Goal: Navigation & Orientation: Find specific page/section

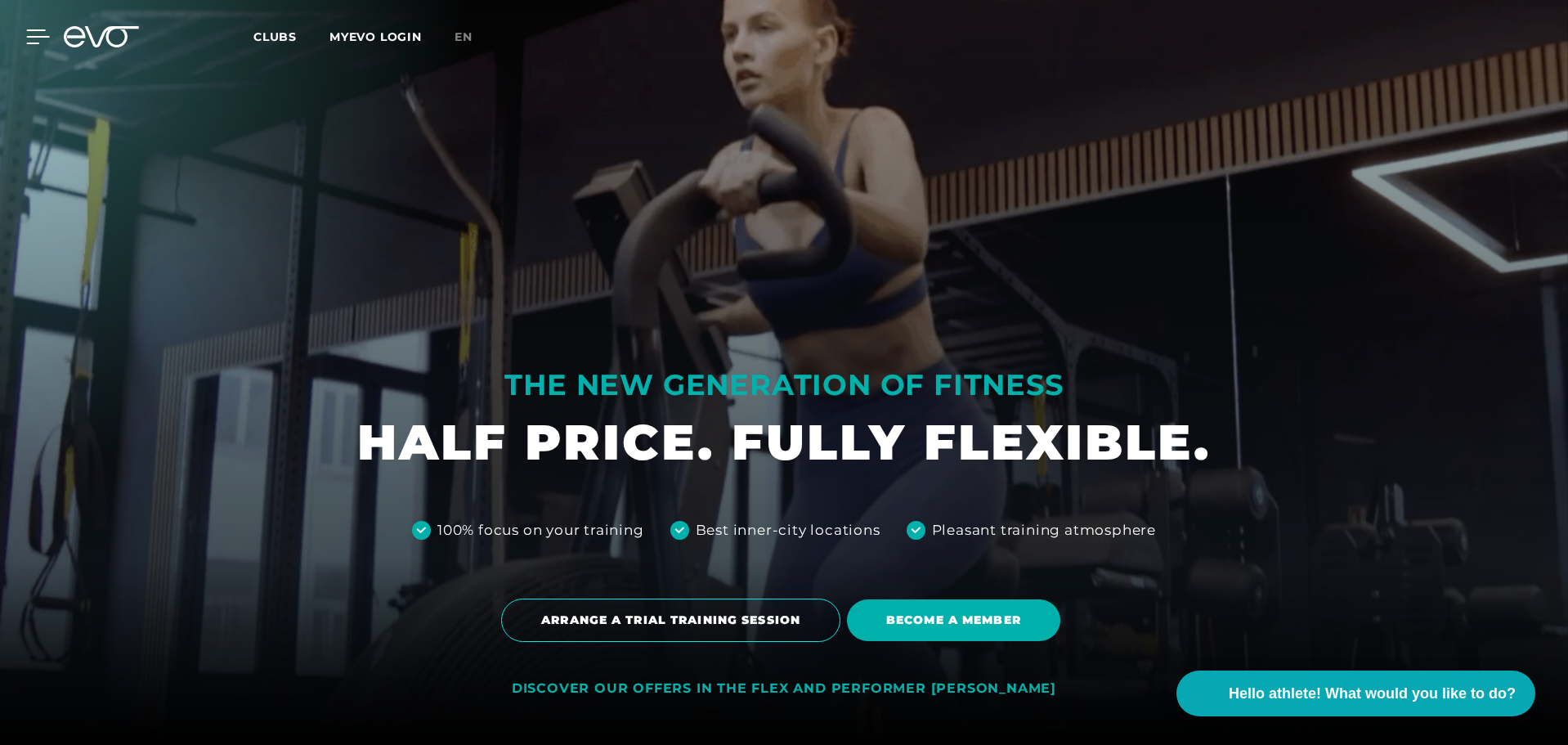
click at [35, 40] on icon at bounding box center [37, 37] width 24 height 15
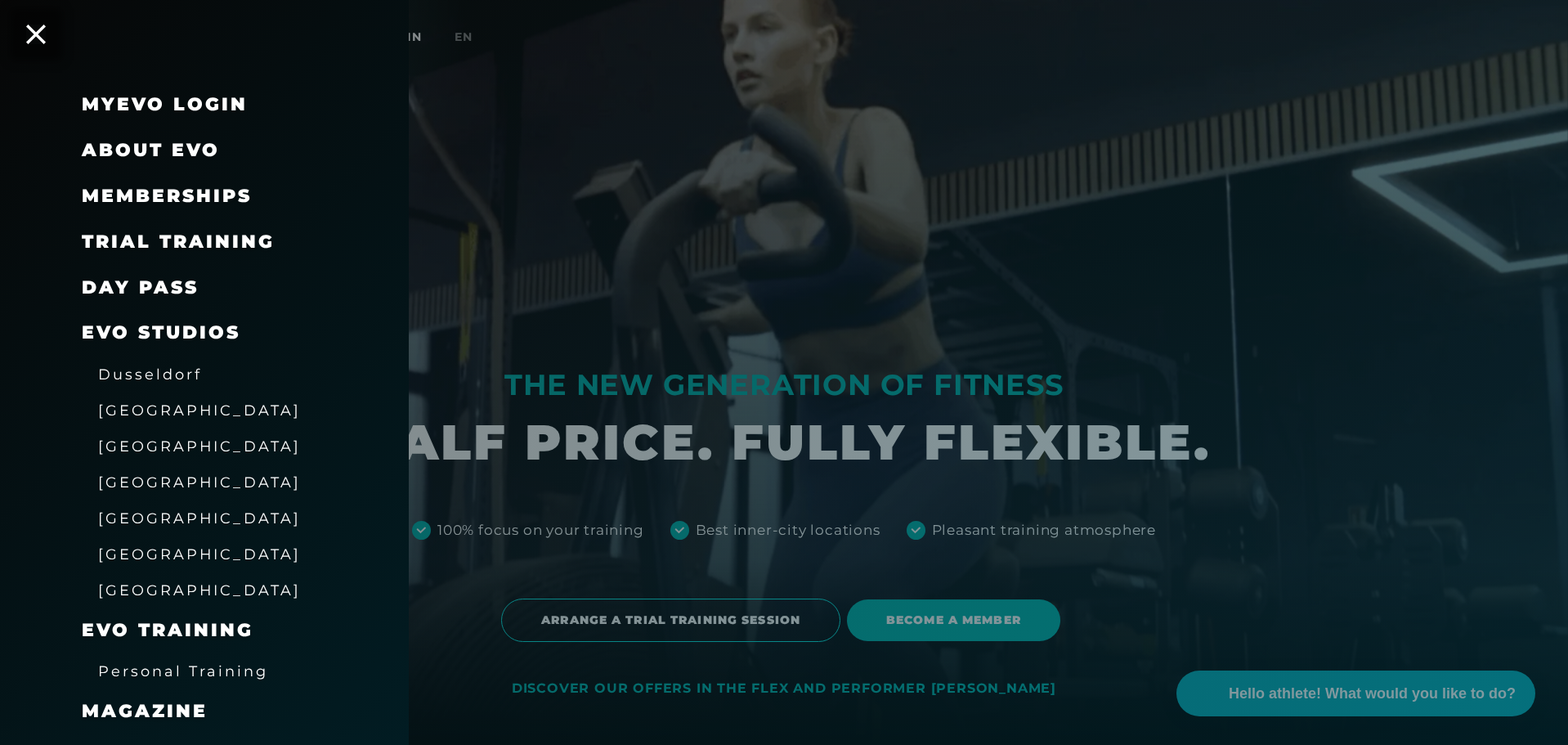
click at [123, 455] on link "[GEOGRAPHIC_DATA]" at bounding box center [199, 446] width 203 height 20
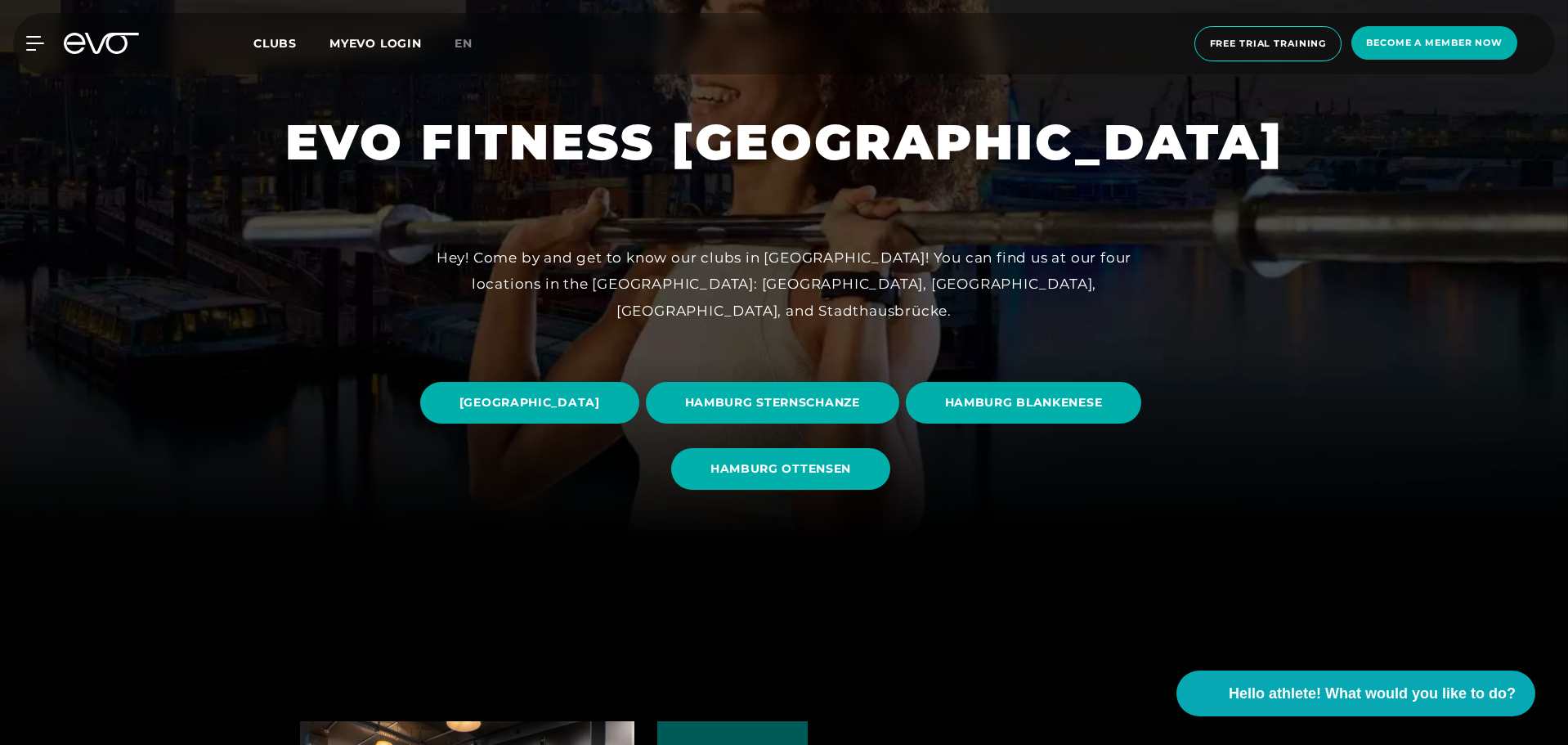
scroll to position [245, 0]
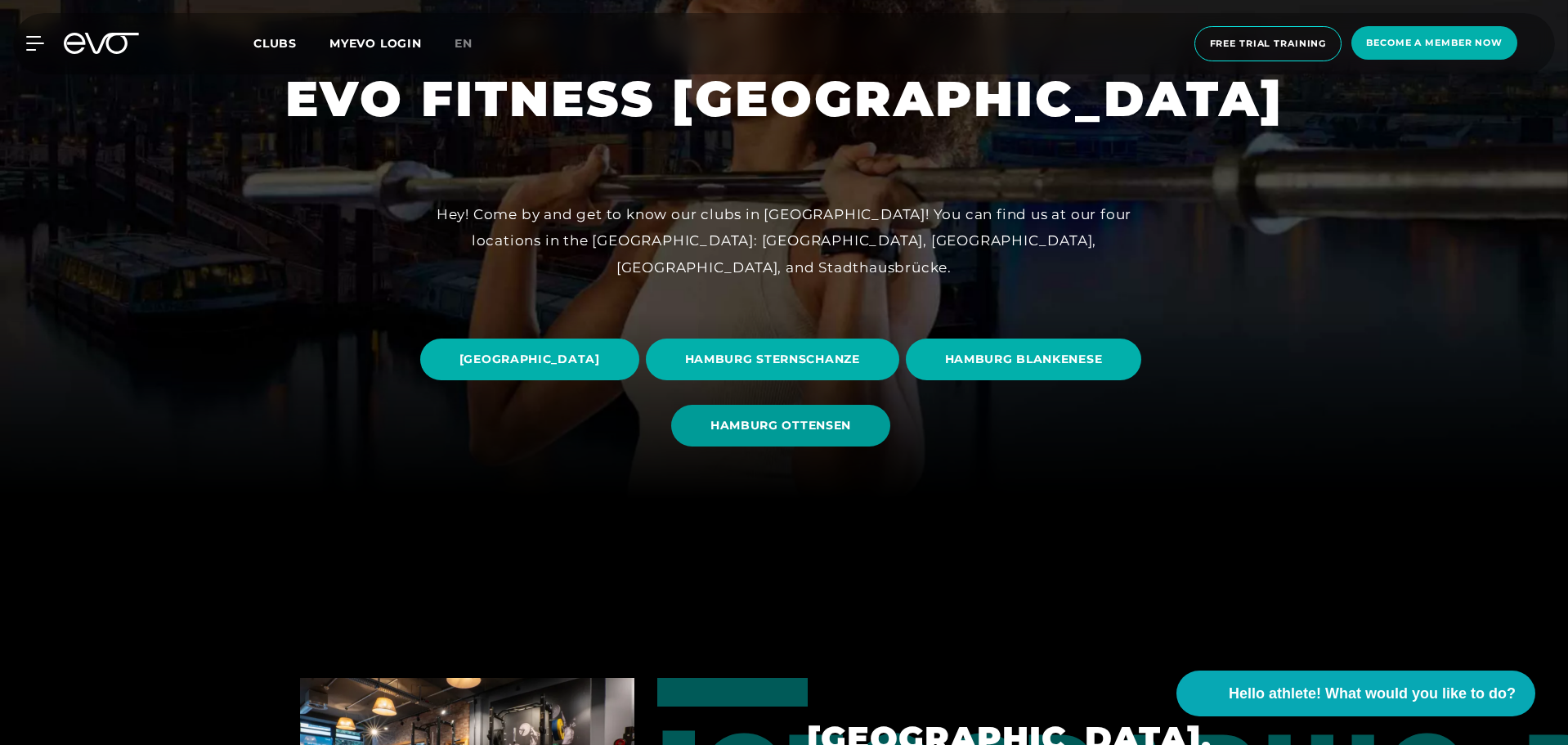
click at [851, 434] on span "HAMBURG OTTENSEN" at bounding box center [780, 425] width 140 height 17
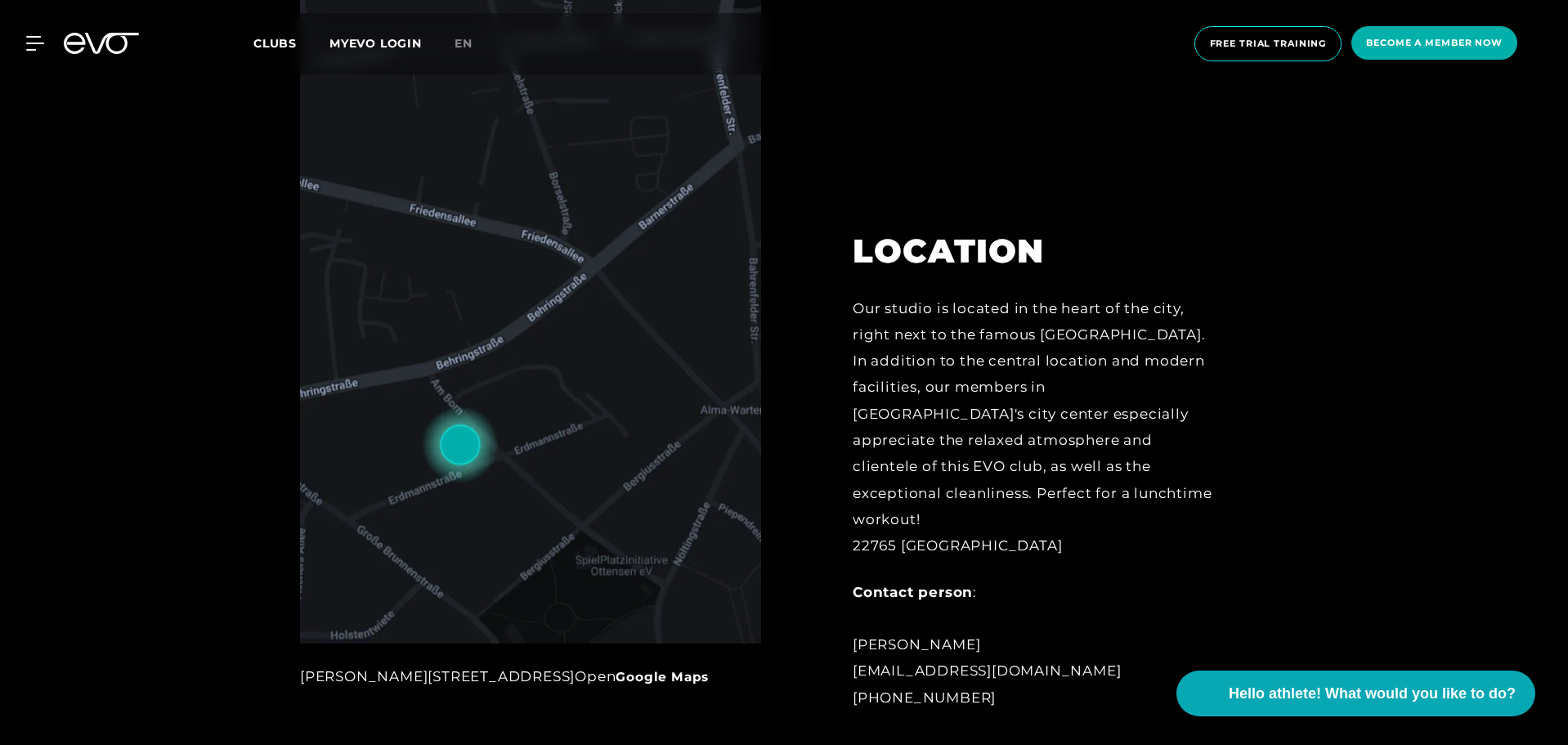
scroll to position [245, 0]
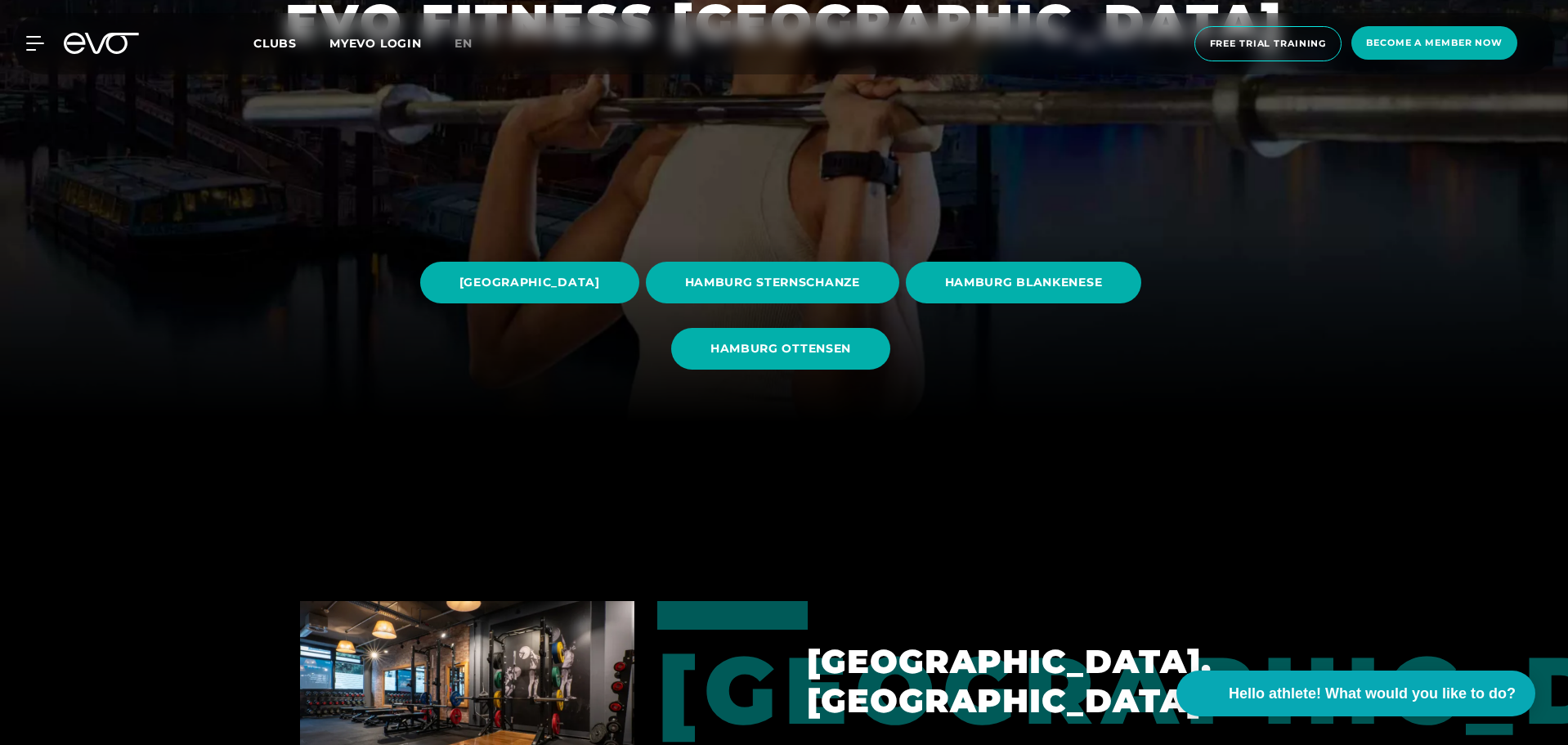
scroll to position [327, 0]
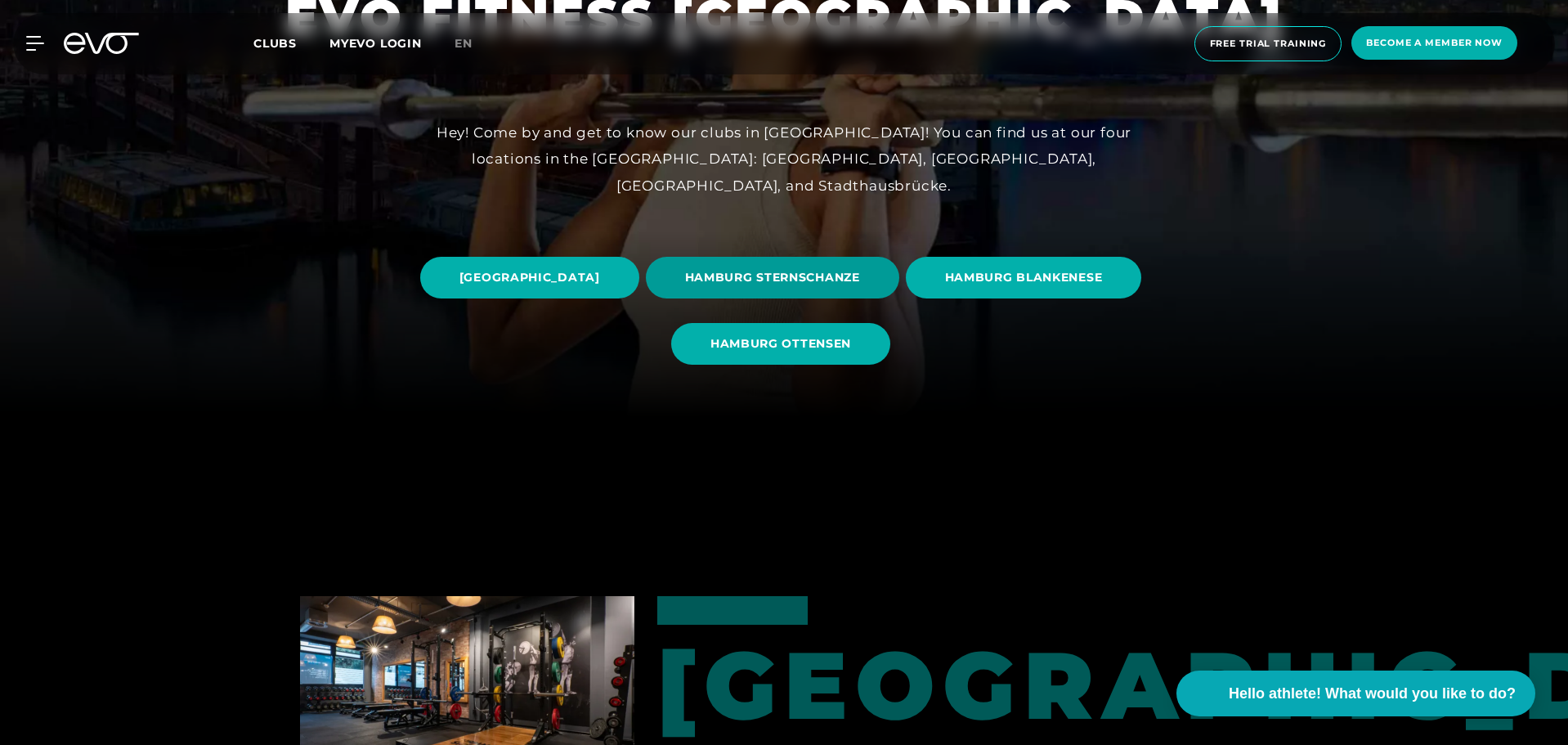
click at [860, 270] on font "HAMBURG STERNSCHANZE" at bounding box center [772, 277] width 175 height 15
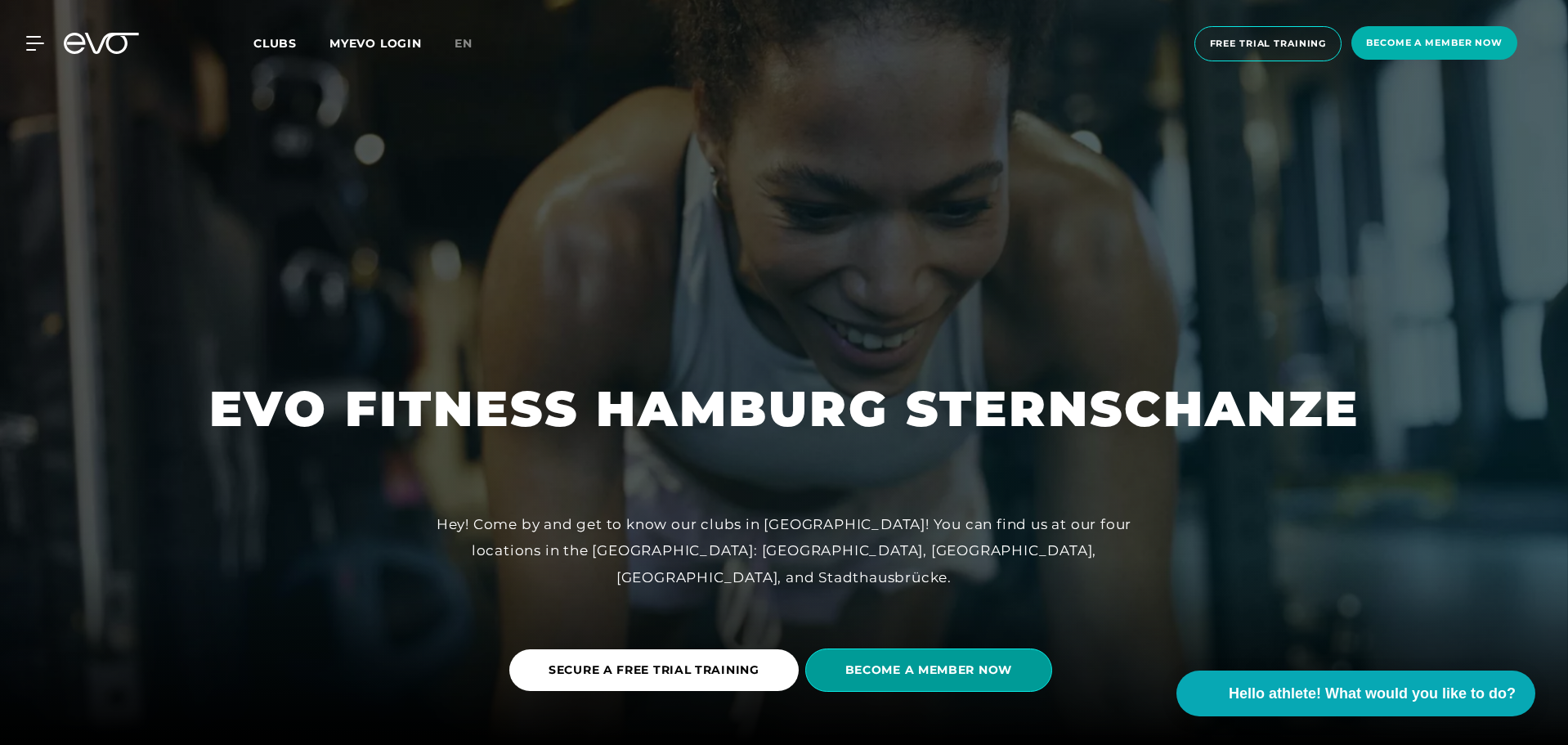
click at [61, 43] on div at bounding box center [101, 43] width 95 height 22
click at [50, 44] on div "MyEVO Login About EVO Memberships Trial training DAY PASS EVO Studios Dusseldor…" at bounding box center [25, 43] width 57 height 15
click at [30, 45] on icon at bounding box center [37, 43] width 24 height 15
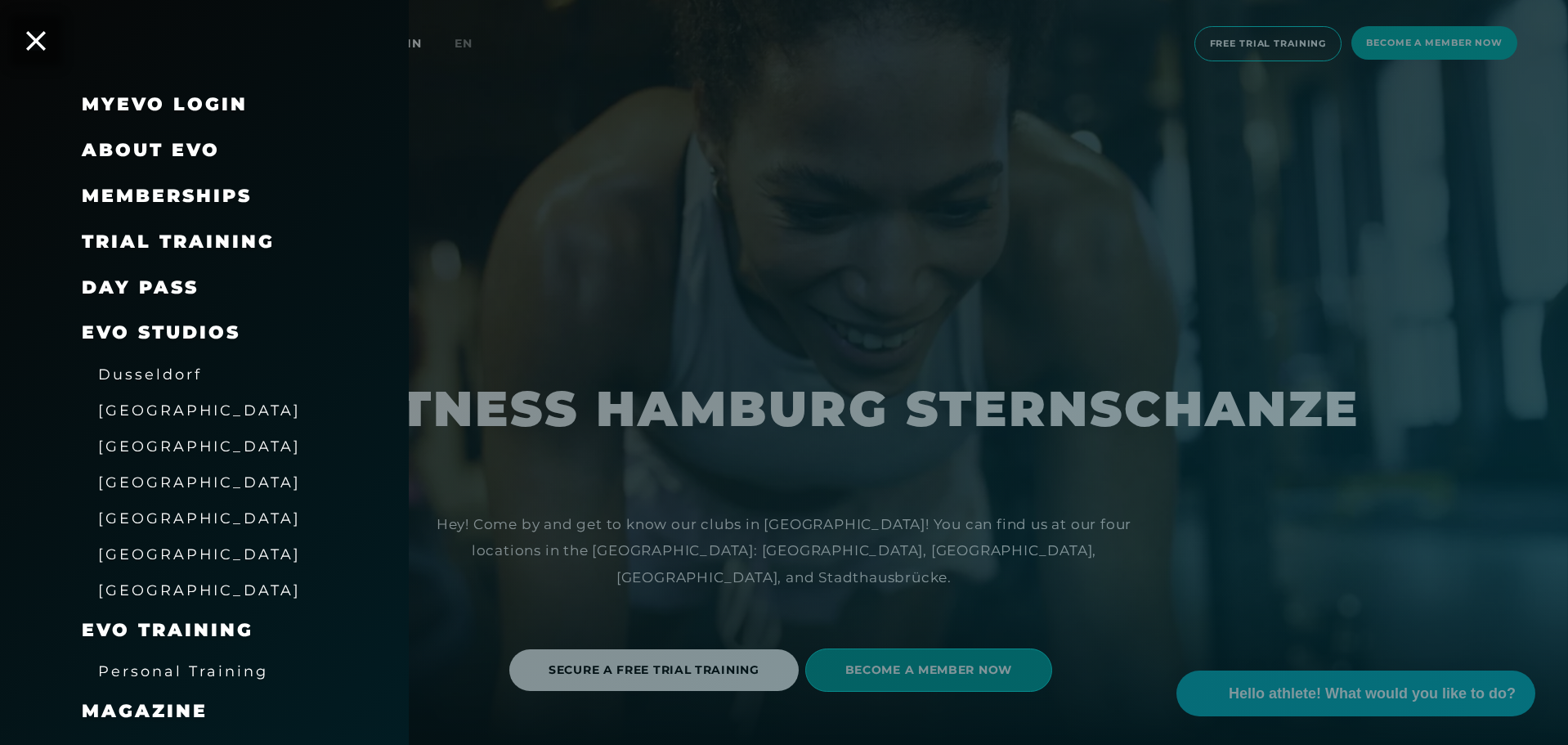
click at [152, 446] on font "[GEOGRAPHIC_DATA]" at bounding box center [199, 446] width 203 height 17
